Goal: Task Accomplishment & Management: Use online tool/utility

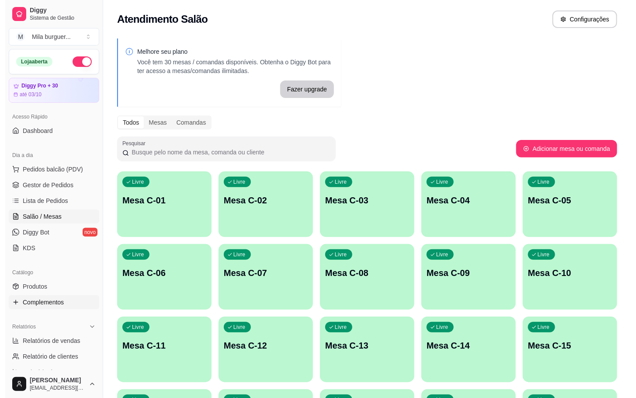
scroll to position [131, 0]
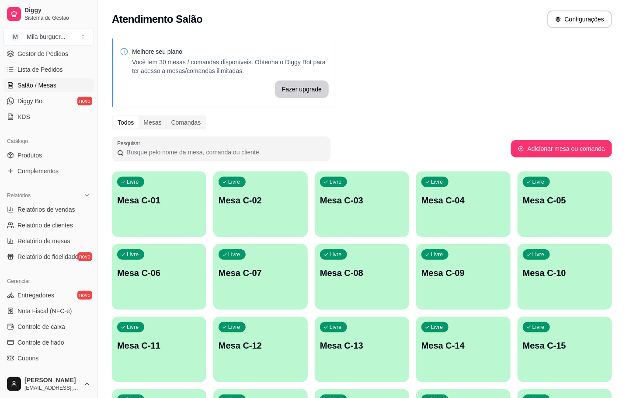
click at [146, 203] on p "Mesa C-01" at bounding box center [159, 200] width 84 height 12
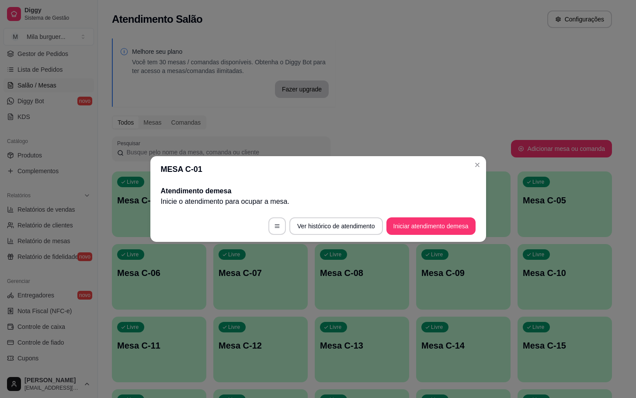
drag, startPoint x: 412, startPoint y: 214, endPoint x: 411, endPoint y: 223, distance: 9.2
click at [412, 218] on footer "Ver histórico de atendimento Iniciar atendimento de mesa" at bounding box center [318, 225] width 336 height 31
click at [410, 226] on button "Iniciar atendimento de mesa" at bounding box center [430, 225] width 89 height 17
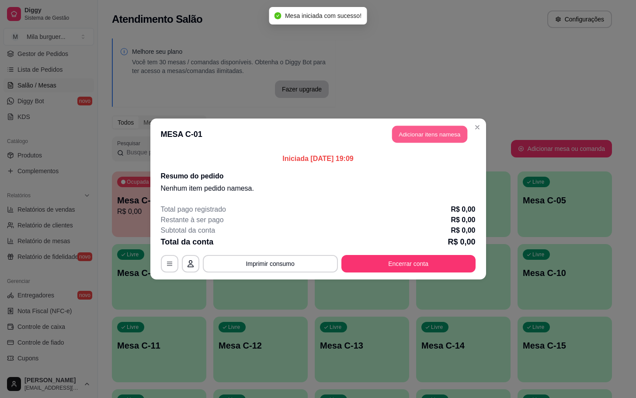
click at [431, 134] on button "Adicionar itens na mesa" at bounding box center [429, 134] width 75 height 17
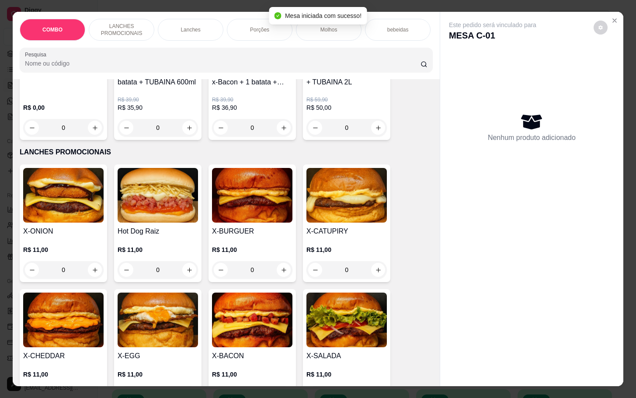
scroll to position [197, 0]
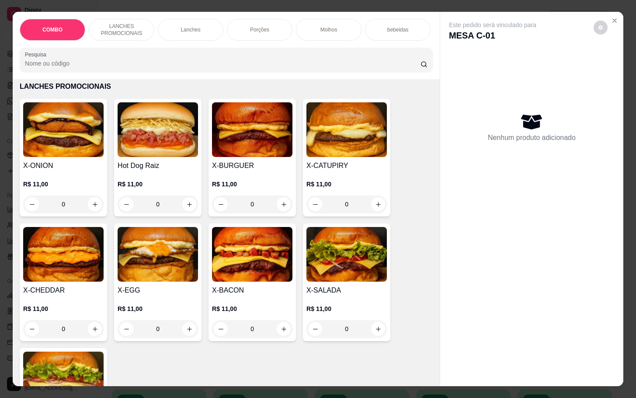
click at [184, 210] on div "0" at bounding box center [158, 203] width 80 height 17
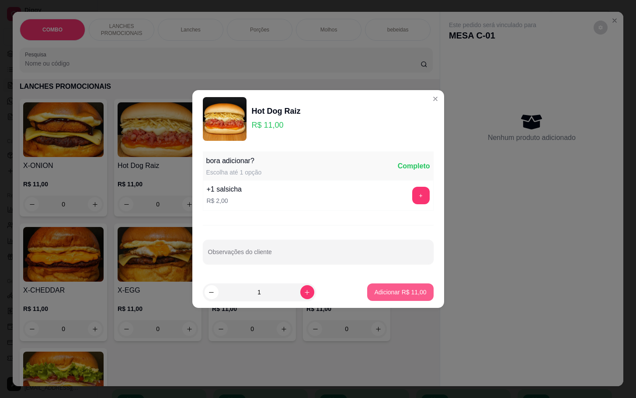
click at [388, 303] on footer "1 Adicionar R$ 11,00" at bounding box center [318, 291] width 252 height 31
click at [395, 295] on p "Adicionar R$ 11,00" at bounding box center [400, 292] width 52 height 9
type input "1"
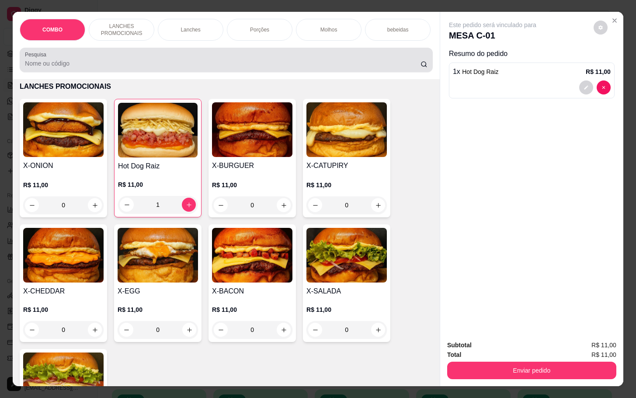
scroll to position [0, 0]
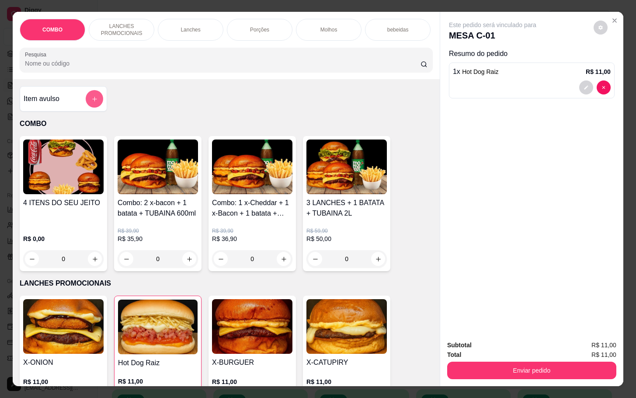
click at [86, 102] on button "add-separate-item" at bounding box center [94, 98] width 17 height 17
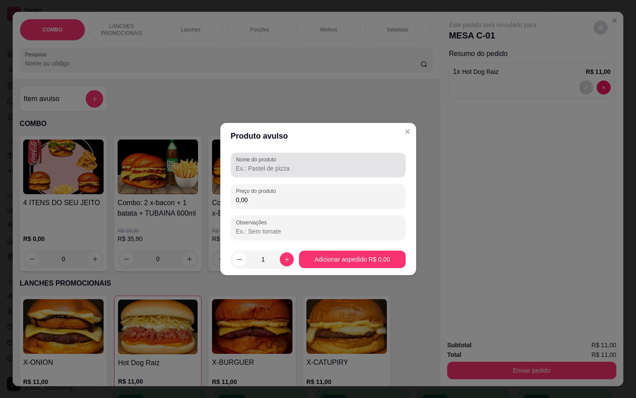
click at [320, 173] on div at bounding box center [318, 164] width 164 height 17
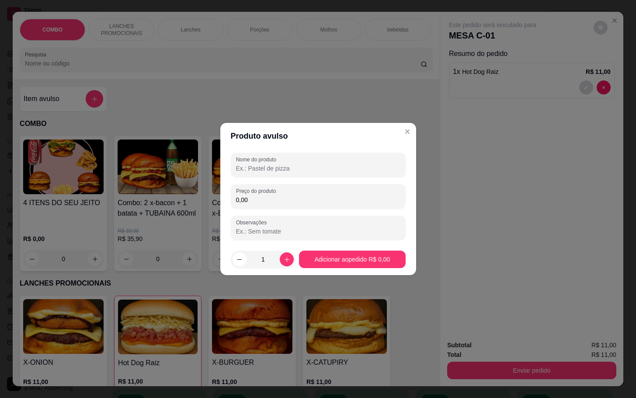
type input "P"
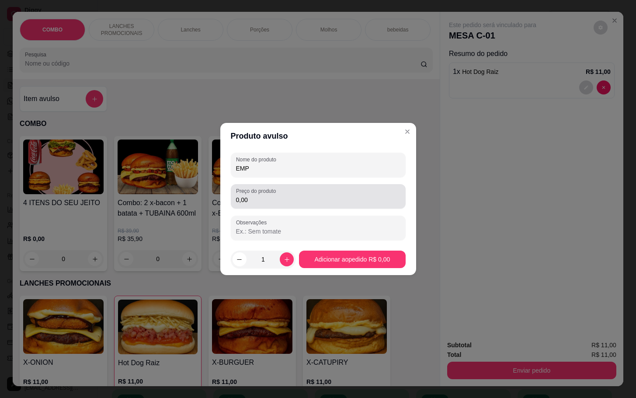
type input "EMP"
click at [312, 188] on div "0,00" at bounding box center [318, 196] width 164 height 17
drag, startPoint x: 326, startPoint y: 206, endPoint x: 333, endPoint y: 205, distance: 7.5
click at [329, 206] on div "Preço do produto 0,00" at bounding box center [318, 196] width 175 height 24
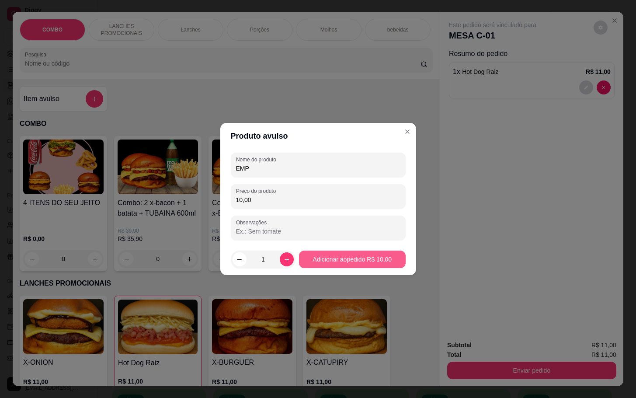
type input "10,00"
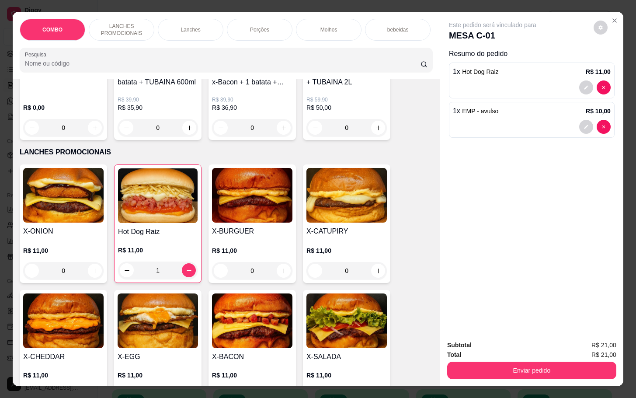
scroll to position [197, 0]
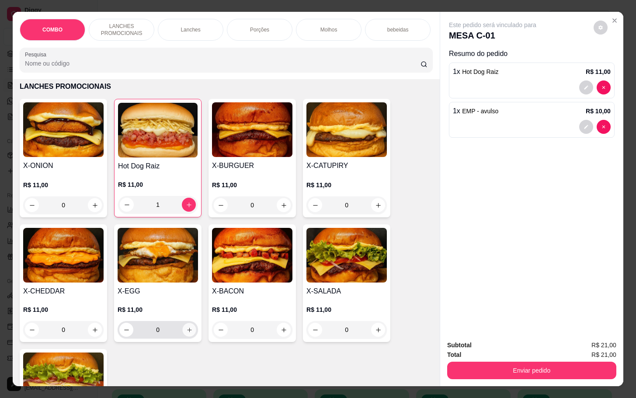
click at [189, 336] on button "increase-product-quantity" at bounding box center [190, 330] width 14 height 14
type input "1"
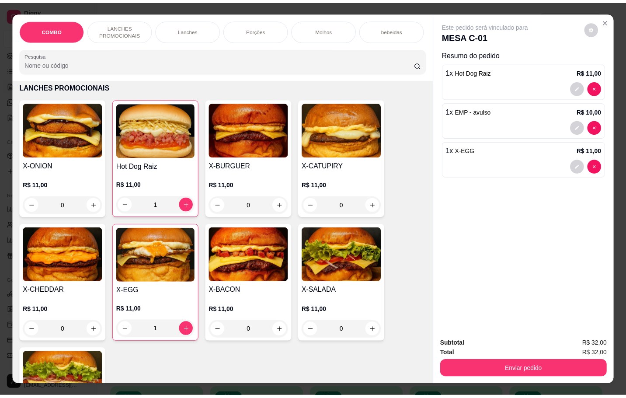
scroll to position [0, 0]
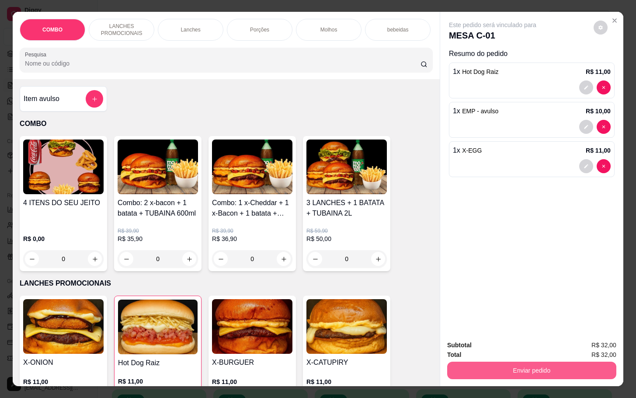
click at [569, 374] on button "Enviar pedido" at bounding box center [531, 369] width 169 height 17
click at [573, 336] on button "Enviar pedido" at bounding box center [591, 344] width 49 height 17
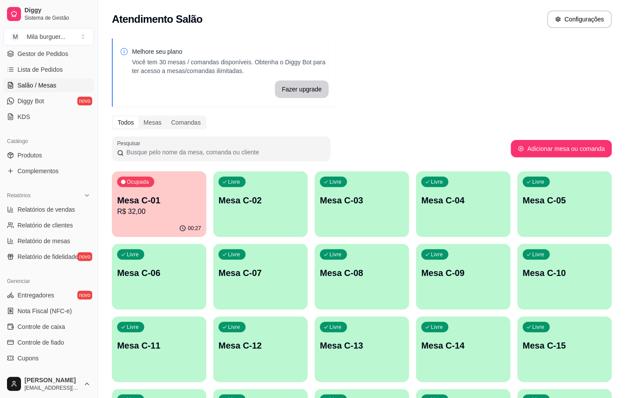
click at [176, 212] on p "R$ 32,00" at bounding box center [159, 211] width 84 height 10
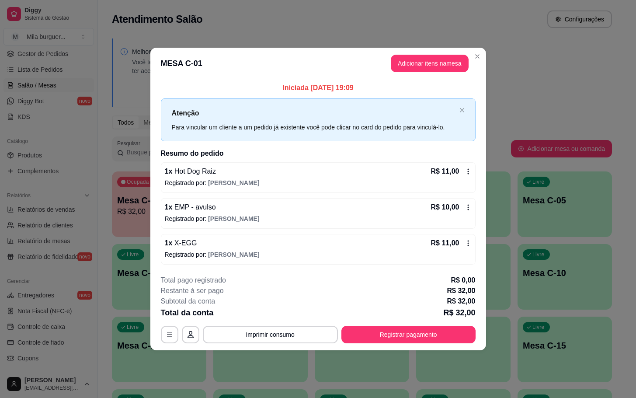
click at [292, 347] on footer "**********" at bounding box center [318, 309] width 336 height 82
click at [292, 333] on button "Imprimir consumo" at bounding box center [270, 334] width 135 height 17
click at [271, 313] on button "IMPRESSORA" at bounding box center [272, 315] width 63 height 14
click at [395, 335] on button "Registrar pagamento" at bounding box center [408, 334] width 134 height 17
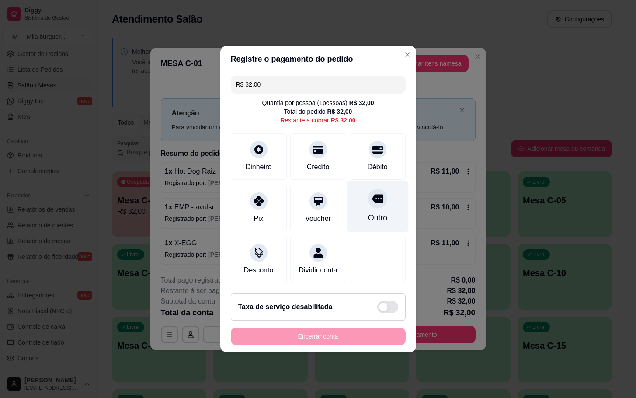
click at [374, 199] on div at bounding box center [377, 198] width 19 height 19
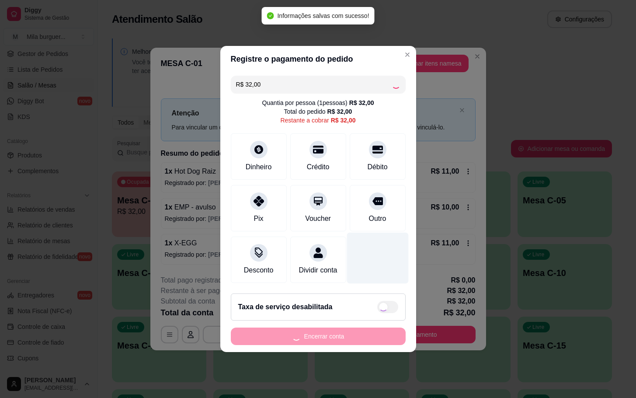
type input "R$ 0,00"
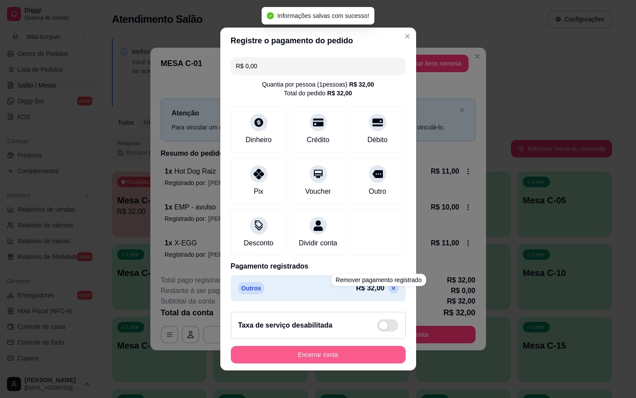
click at [354, 362] on button "Encerrar conta" at bounding box center [318, 354] width 175 height 17
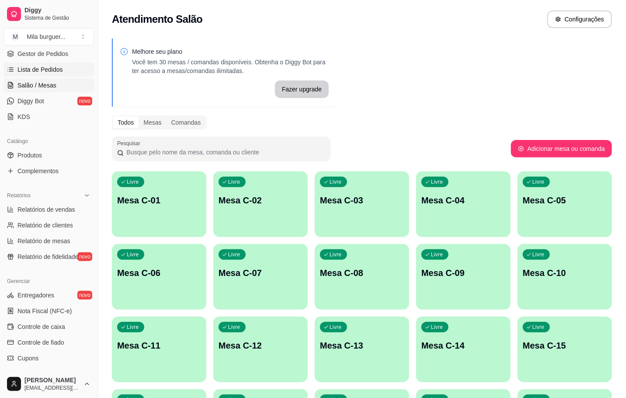
click at [37, 69] on span "Lista de Pedidos" at bounding box center [39, 69] width 45 height 9
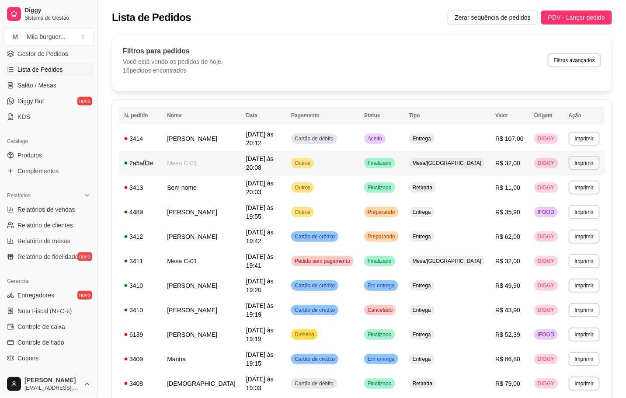
click at [185, 156] on td "Mesa C-01" at bounding box center [201, 163] width 79 height 24
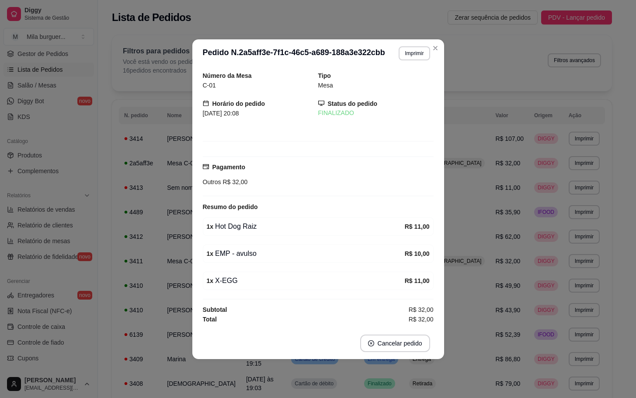
click at [365, 285] on div "1 x X-EGG" at bounding box center [306, 280] width 198 height 10
